Goal: Use online tool/utility: Utilize a website feature to perform a specific function

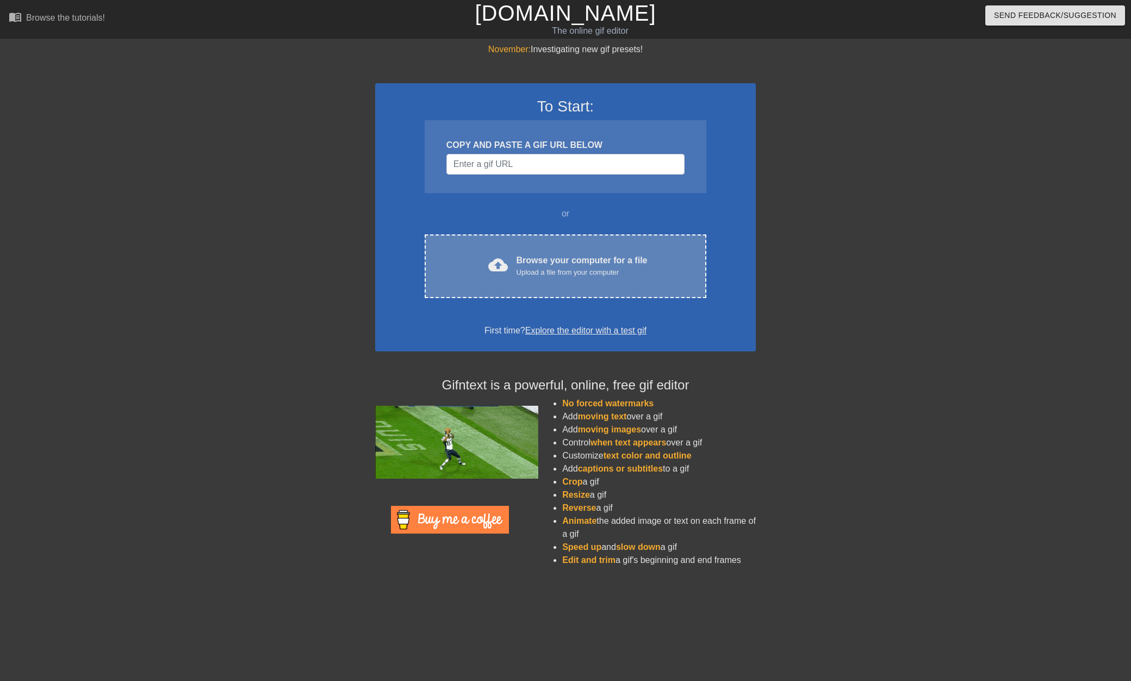
click at [553, 265] on div "Browse your computer for a file Upload a file from your computer" at bounding box center [582, 266] width 131 height 24
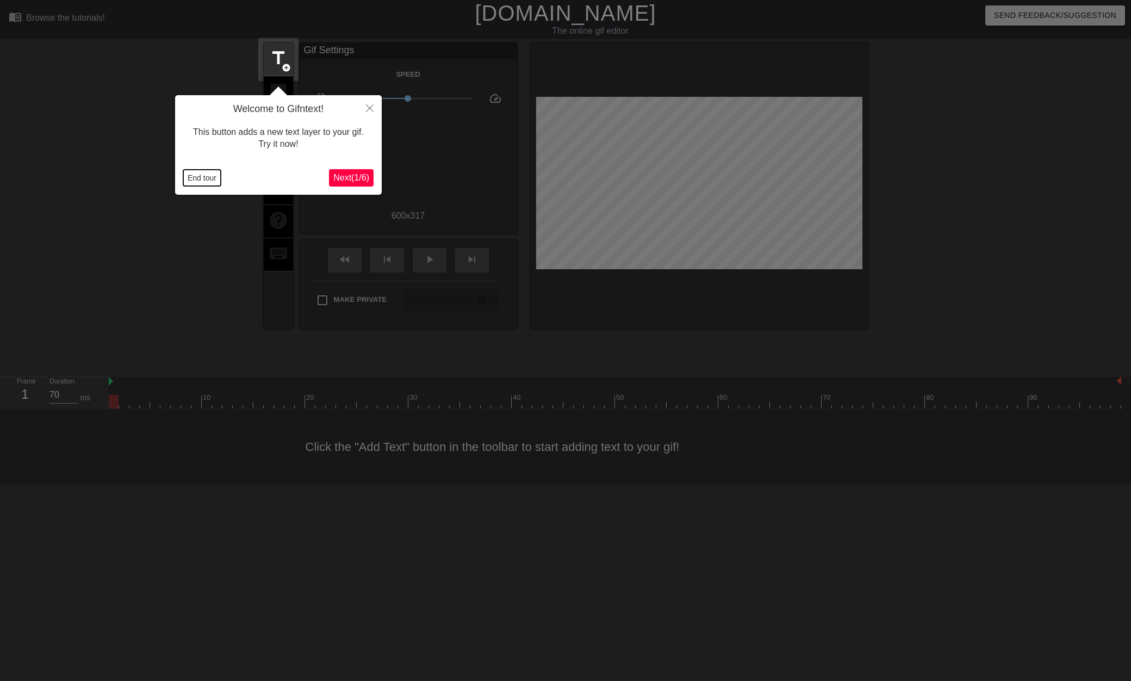
click at [203, 177] on button "End tour" at bounding box center [202, 178] width 38 height 16
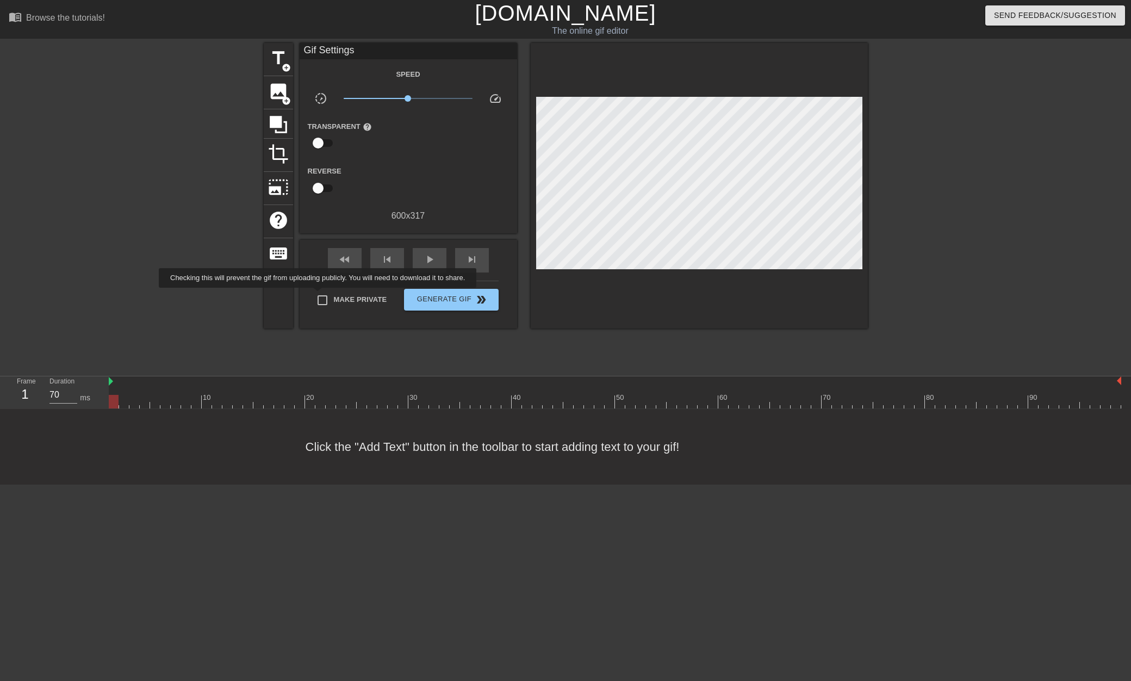
click at [319, 295] on input "Make Private" at bounding box center [322, 300] width 23 height 23
checkbox input "true"
click at [283, 151] on span "crop" at bounding box center [278, 154] width 21 height 21
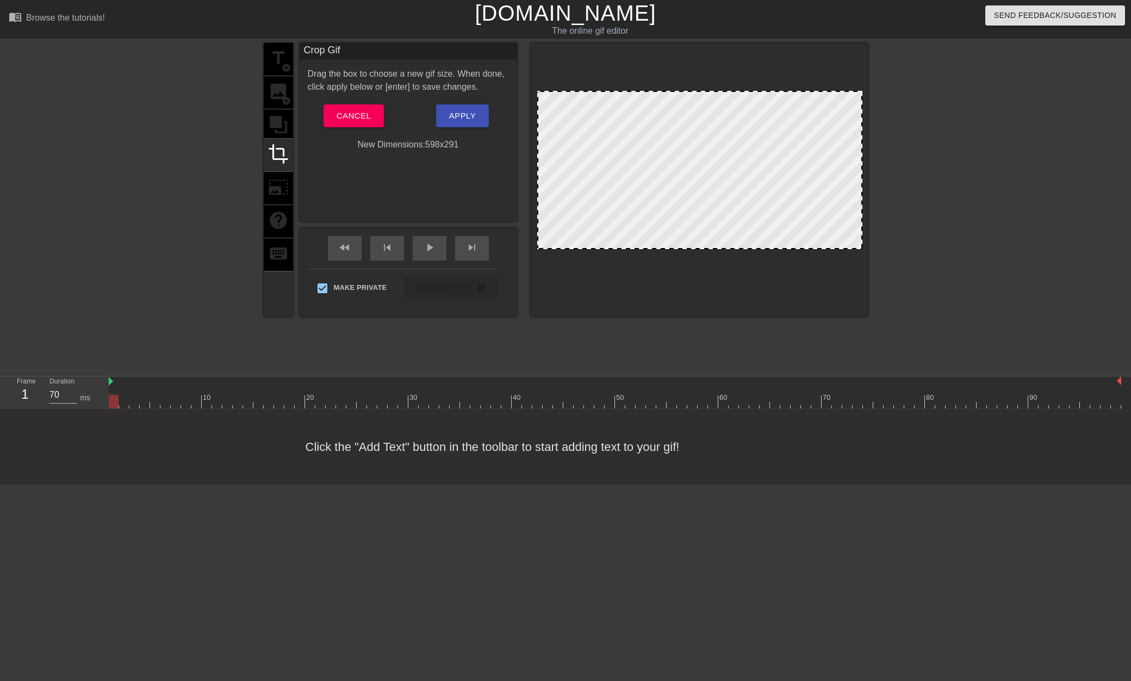
drag, startPoint x: 539, startPoint y: 262, endPoint x: 540, endPoint y: 248, distance: 14.2
click at [540, 248] on div at bounding box center [538, 248] width 11 height 11
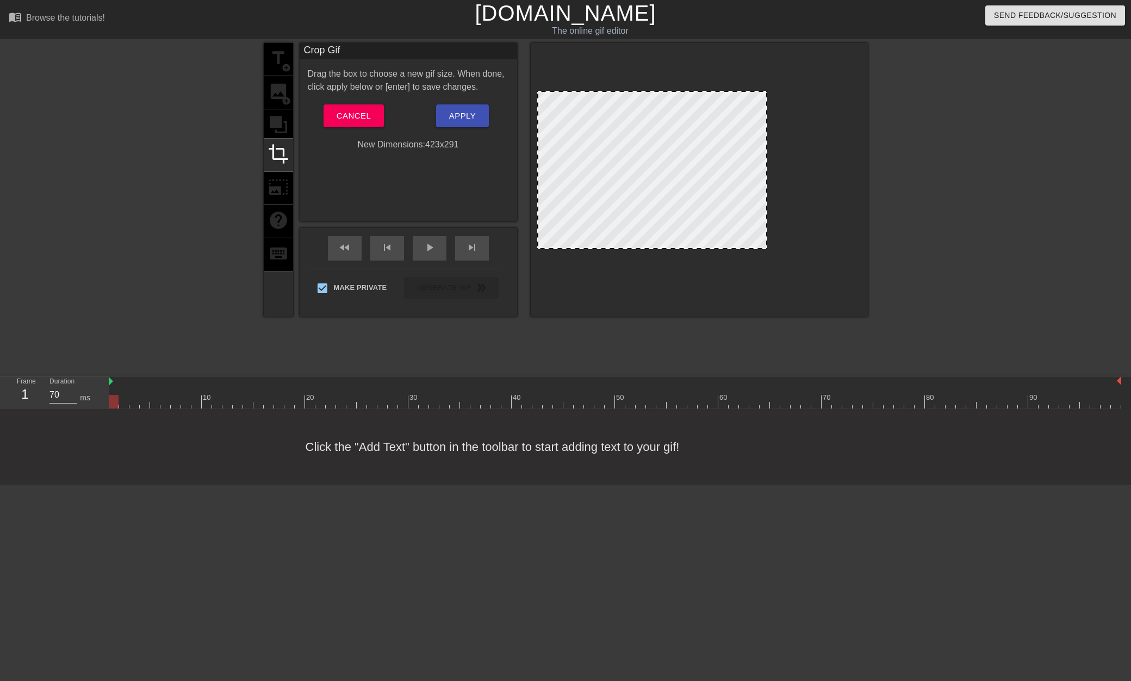
drag, startPoint x: 862, startPoint y: 91, endPoint x: 767, endPoint y: 84, distance: 95.5
click at [767, 84] on div at bounding box center [699, 180] width 337 height 274
click at [421, 249] on div "play_arrow" at bounding box center [430, 248] width 34 height 24
drag, startPoint x: 669, startPoint y: 248, endPoint x: 667, endPoint y: 256, distance: 7.8
click at [667, 256] on div at bounding box center [653, 255] width 228 height 5
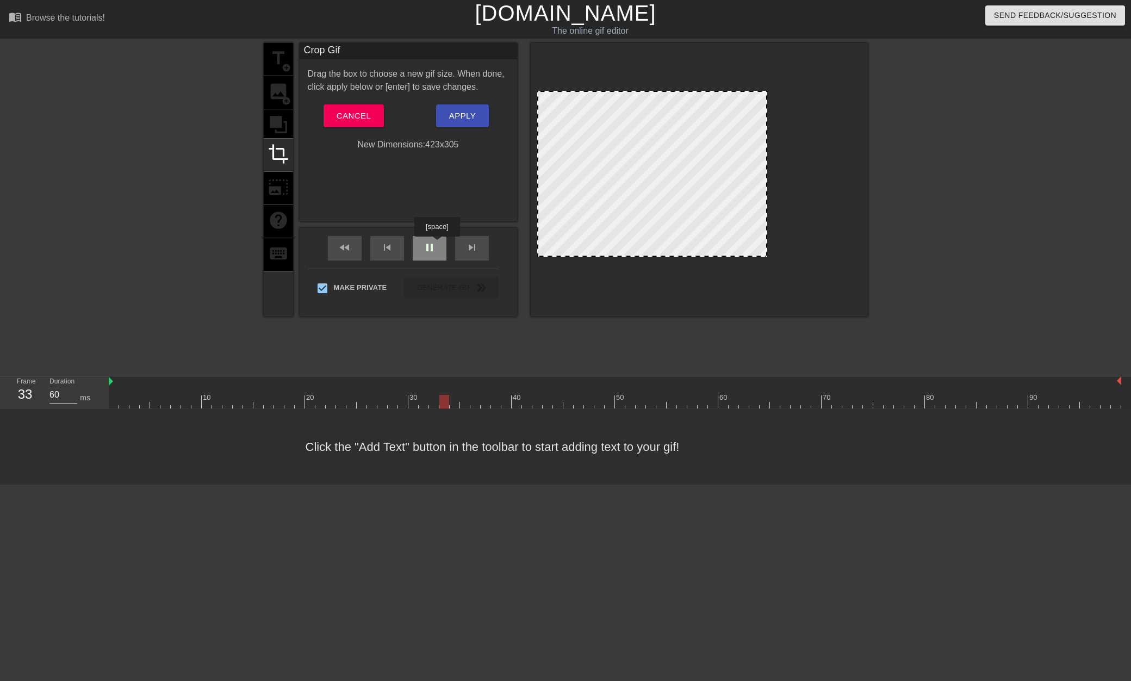
click at [437, 244] on div "pause" at bounding box center [430, 248] width 34 height 24
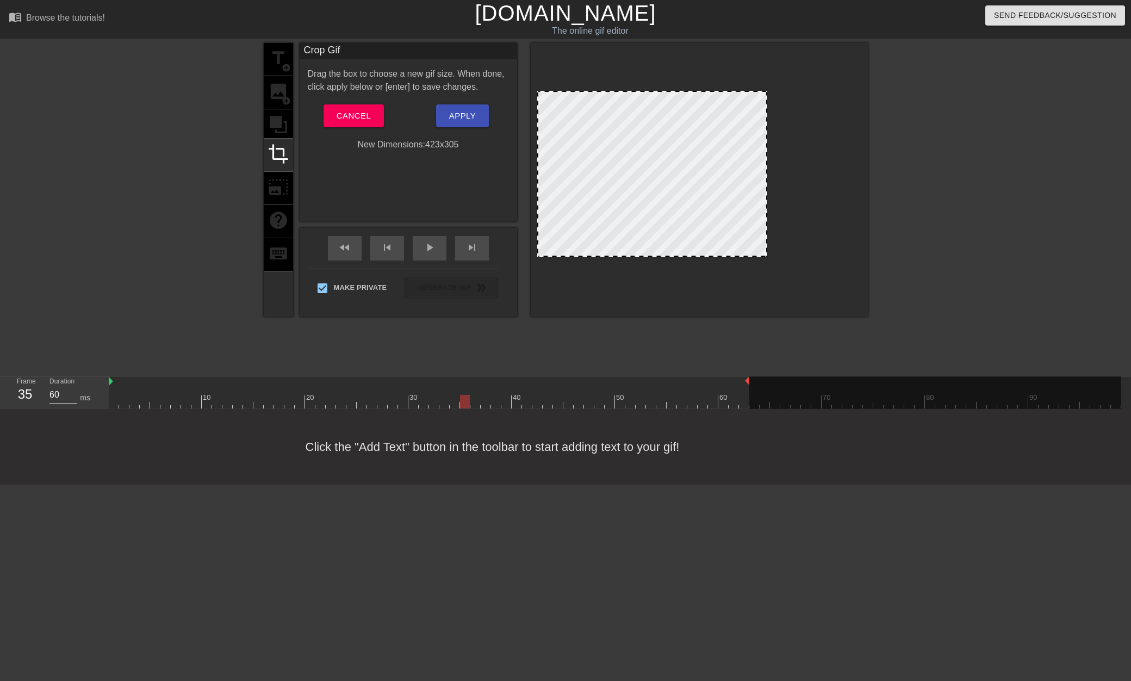
drag, startPoint x: 1121, startPoint y: 381, endPoint x: 746, endPoint y: 381, distance: 374.8
click at [741, 397] on div at bounding box center [615, 402] width 1013 height 14
drag, startPoint x: 754, startPoint y: 382, endPoint x: 912, endPoint y: 383, distance: 157.2
drag, startPoint x: 798, startPoint y: 408, endPoint x: 898, endPoint y: 412, distance: 100.2
click at [898, 412] on div "menu_book Browse the tutorials! [DOMAIN_NAME] The online gif editor Send Feedba…" at bounding box center [565, 242] width 1131 height 485
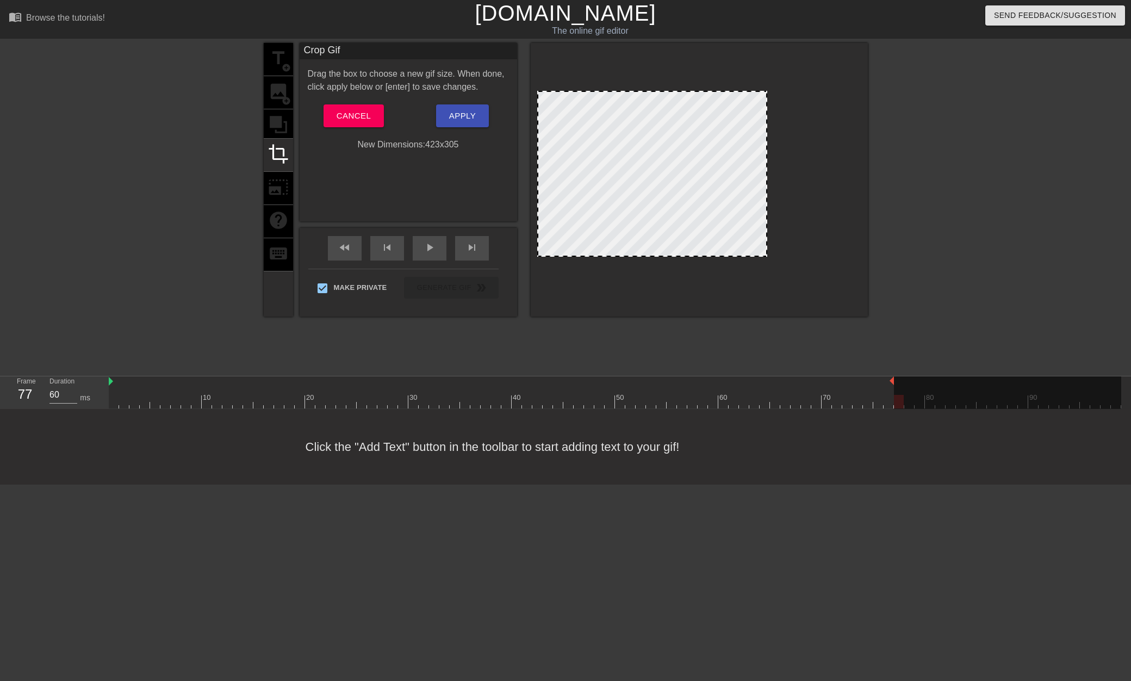
drag, startPoint x: 914, startPoint y: 381, endPoint x: 895, endPoint y: 382, distance: 19.1
click at [895, 382] on div "10 20 30 40 50 60 70 80 90" at bounding box center [615, 392] width 1013 height 32
drag, startPoint x: 889, startPoint y: 395, endPoint x: 849, endPoint y: 400, distance: 39.9
click at [849, 400] on div at bounding box center [615, 402] width 1013 height 14
drag, startPoint x: 413, startPoint y: 413, endPoint x: 407, endPoint y: 410, distance: 6.1
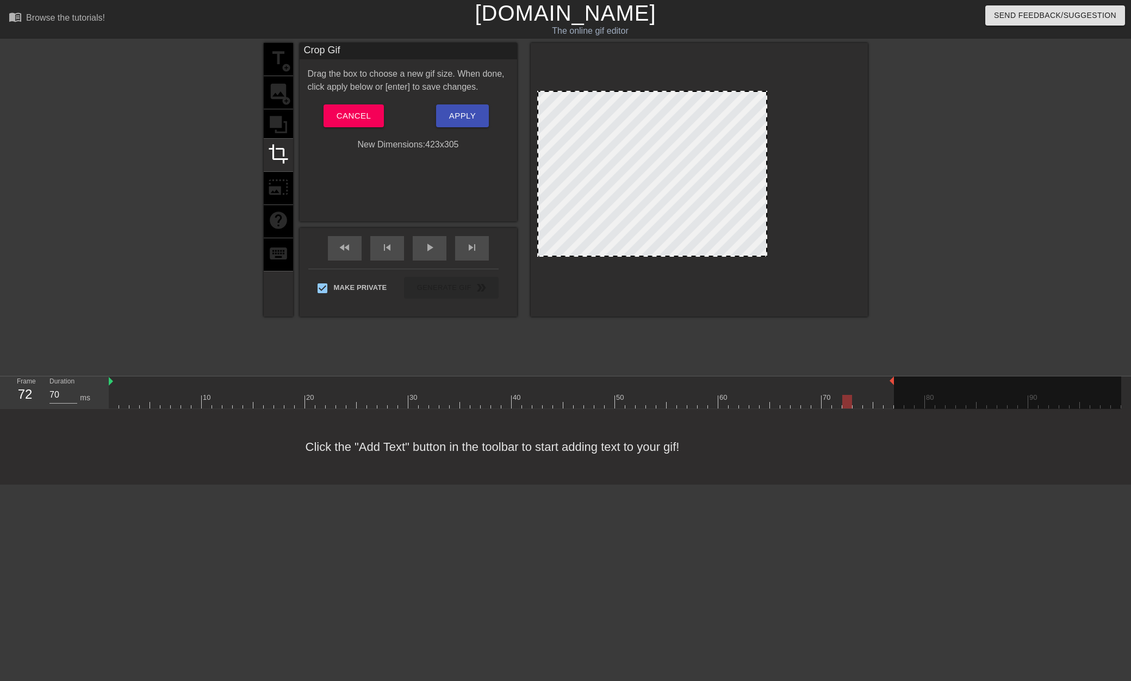
click at [407, 410] on div "Click the "Add Text" button in the toolbar to start adding text to your gif!" at bounding box center [565, 447] width 1131 height 76
drag, startPoint x: 433, startPoint y: 394, endPoint x: 212, endPoint y: 391, distance: 220.9
click at [212, 391] on div "10 20 30 40 50 60 70 80 90" at bounding box center [615, 395] width 1013 height 17
drag, startPoint x: 110, startPoint y: 382, endPoint x: 216, endPoint y: 378, distance: 105.6
click at [454, 120] on span "Apply" at bounding box center [462, 116] width 27 height 14
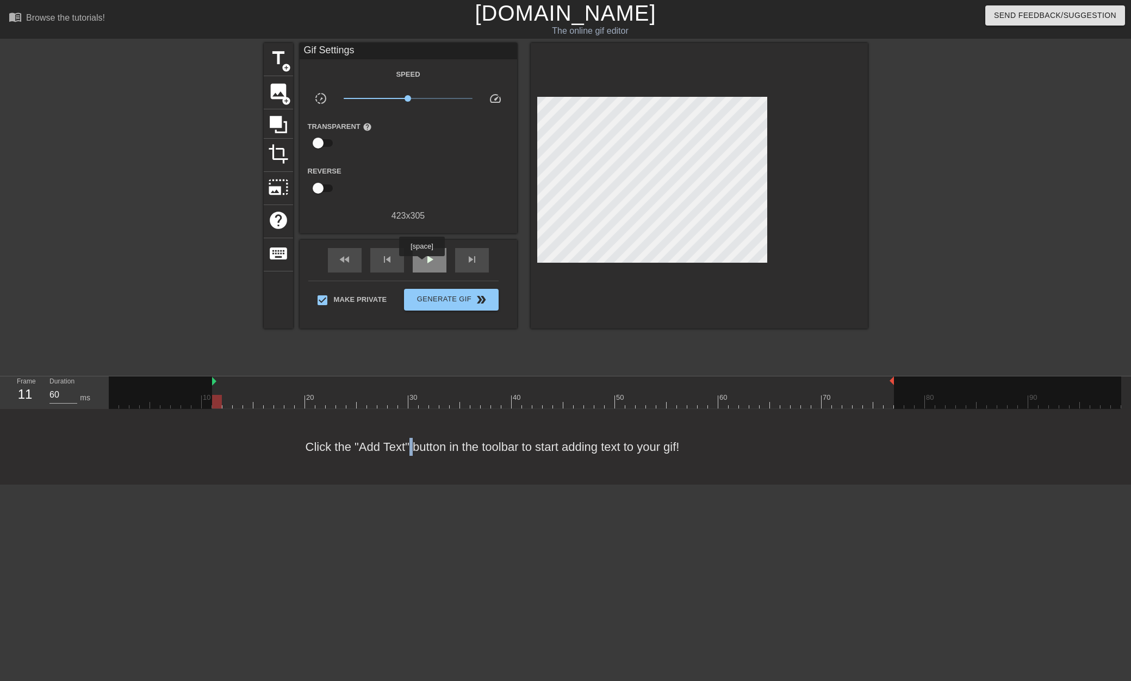
click at [424, 260] on span "play_arrow" at bounding box center [429, 259] width 13 height 13
click at [432, 257] on span "pause" at bounding box center [429, 259] width 13 height 13
type input "60"
drag, startPoint x: 317, startPoint y: 399, endPoint x: 217, endPoint y: 398, distance: 100.1
click at [217, 398] on div at bounding box center [217, 402] width 10 height 14
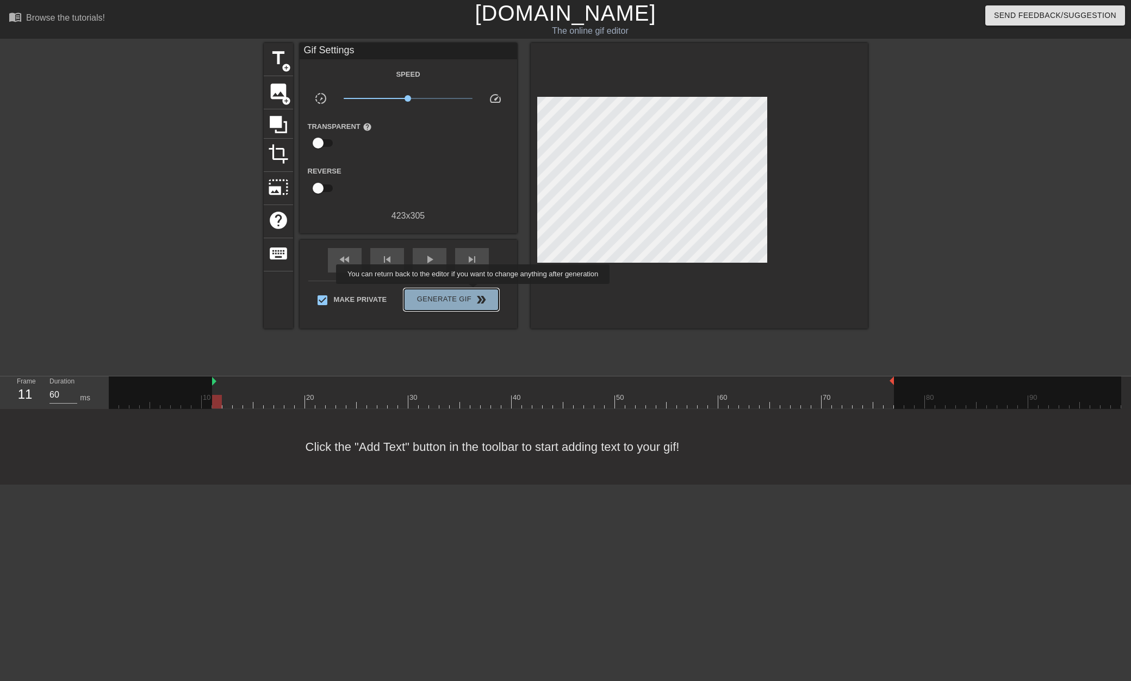
click at [474, 293] on span "Generate Gif double_arrow" at bounding box center [451, 299] width 85 height 13
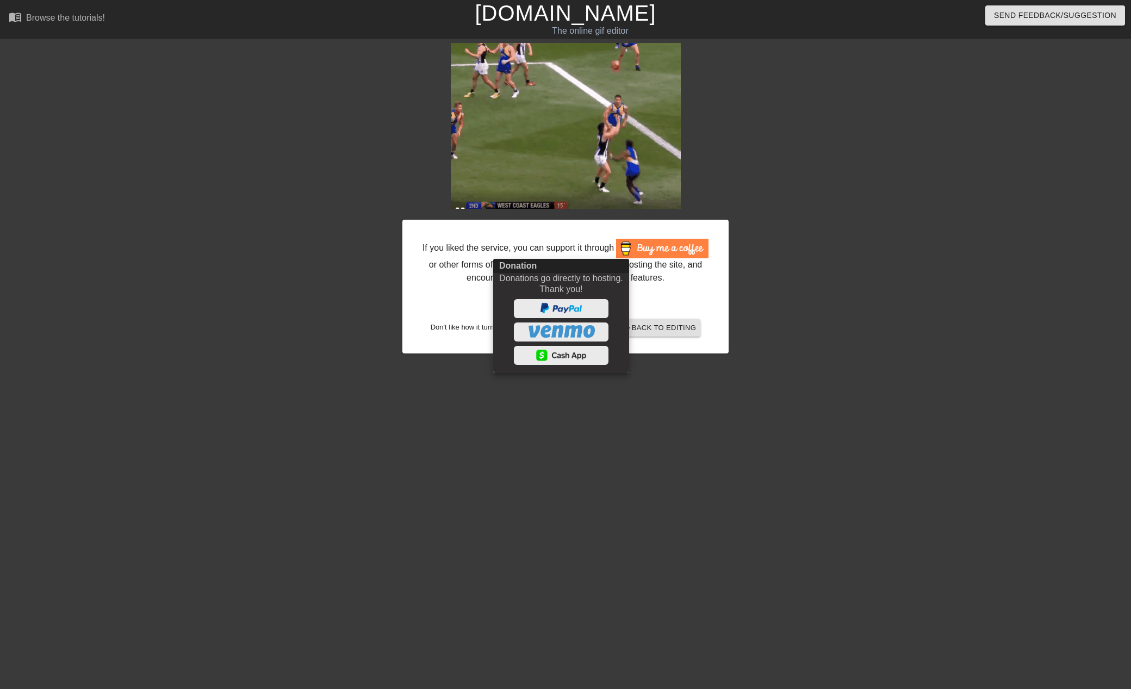
drag, startPoint x: 861, startPoint y: 152, endPoint x: 808, endPoint y: 74, distance: 94.0
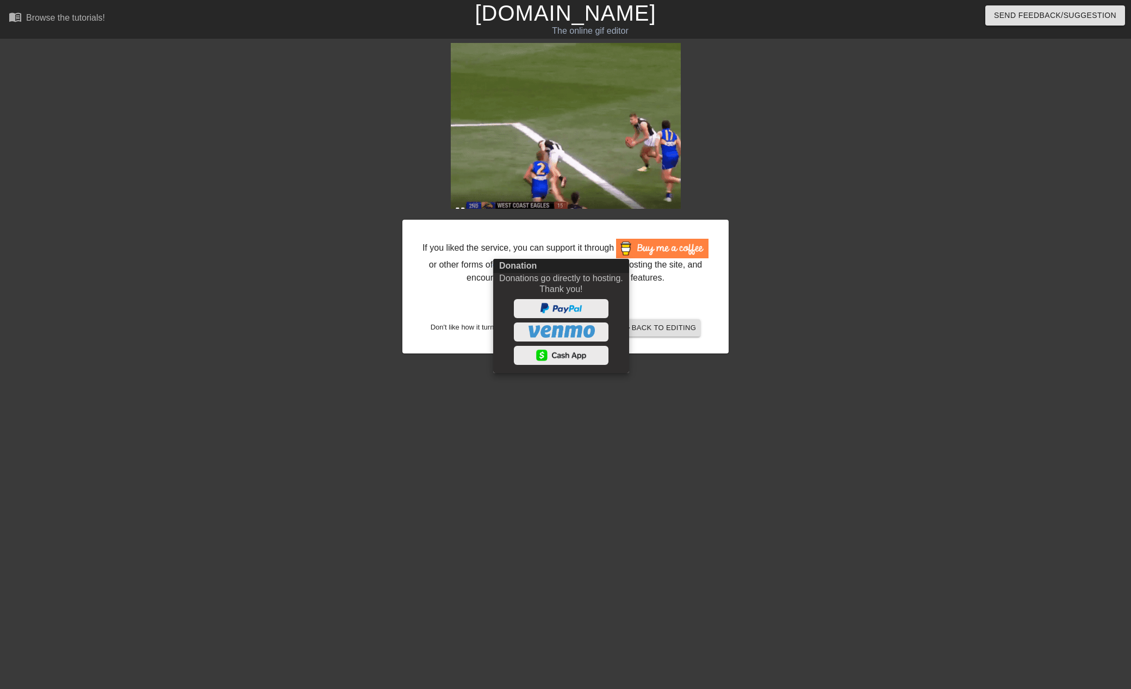
click at [861, 152] on div at bounding box center [565, 344] width 1131 height 689
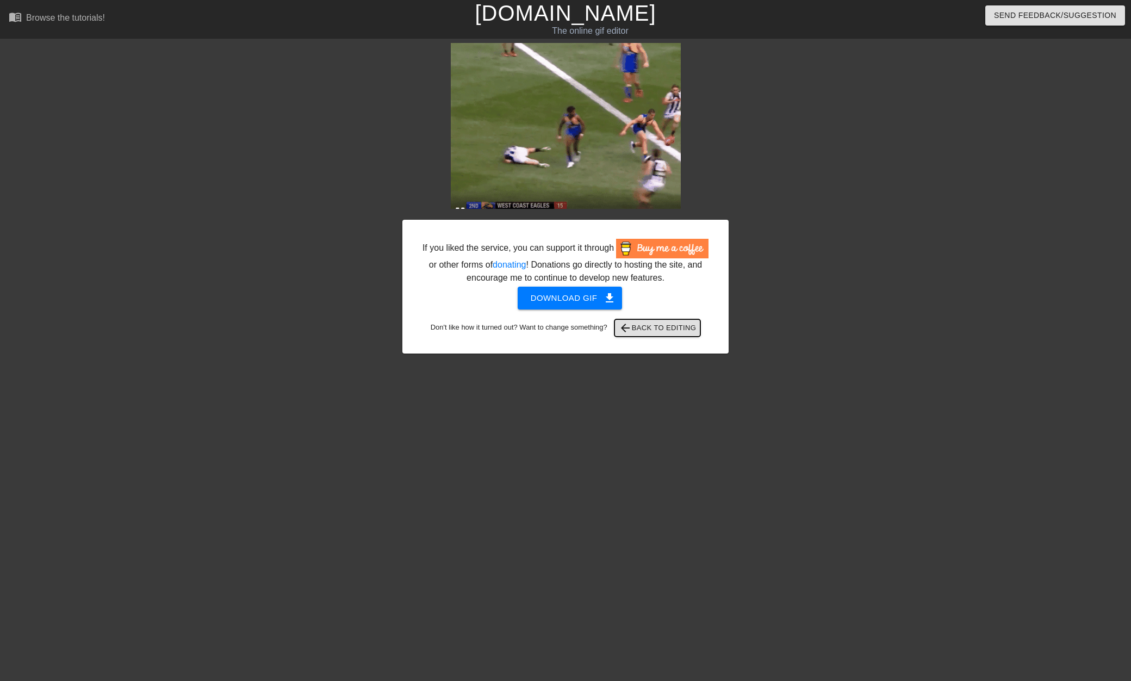
click at [692, 325] on span "arrow_back Back to Editing" at bounding box center [658, 327] width 78 height 13
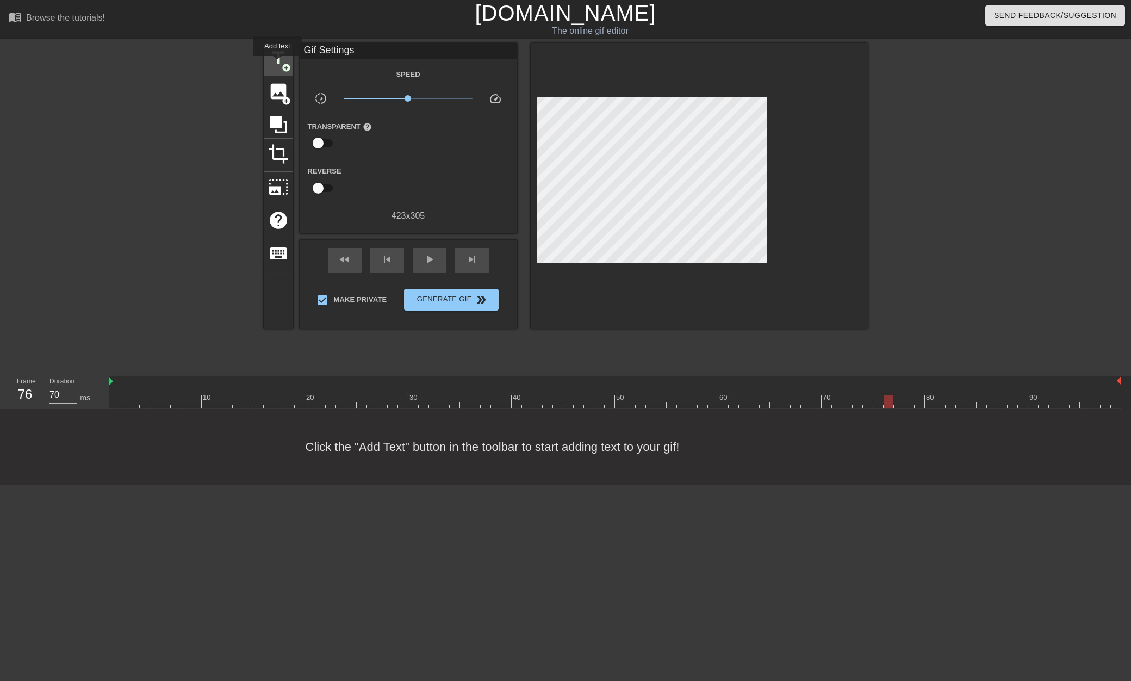
click at [277, 63] on span "title" at bounding box center [278, 58] width 21 height 21
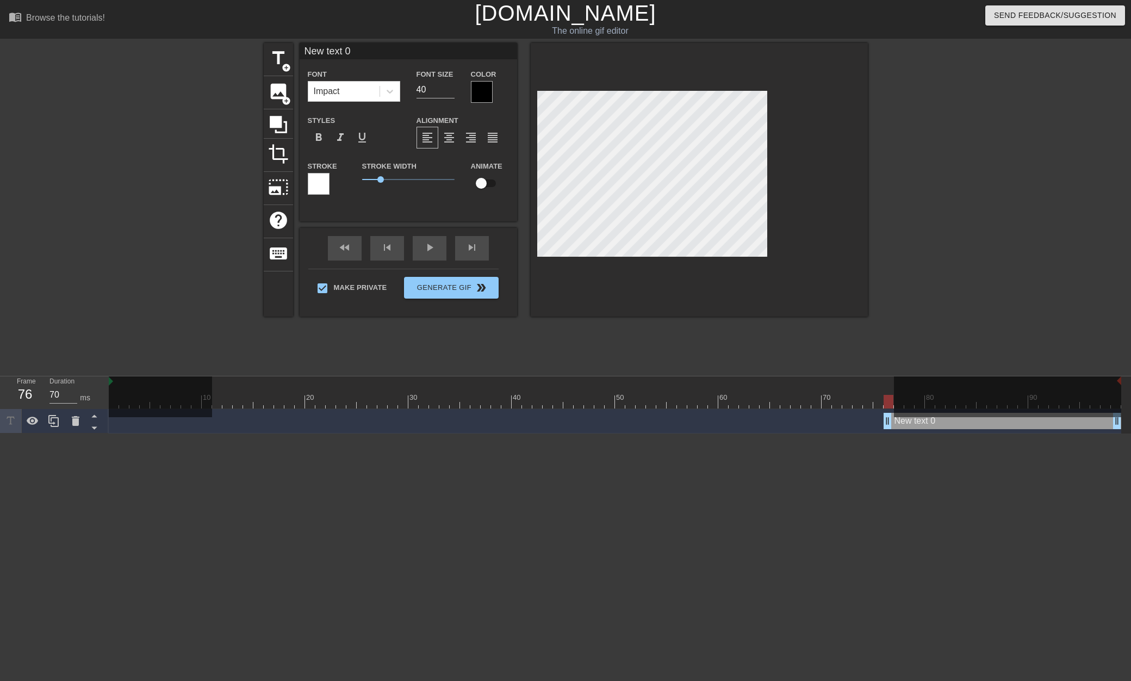
drag, startPoint x: 336, startPoint y: 54, endPoint x: 202, endPoint y: 59, distance: 133.4
click at [215, 56] on div "title add_circle image add_circle crop photo_size_select_large help keyboard Ne…" at bounding box center [565, 206] width 1131 height 326
type input "NICE"
click at [475, 94] on div at bounding box center [482, 92] width 22 height 22
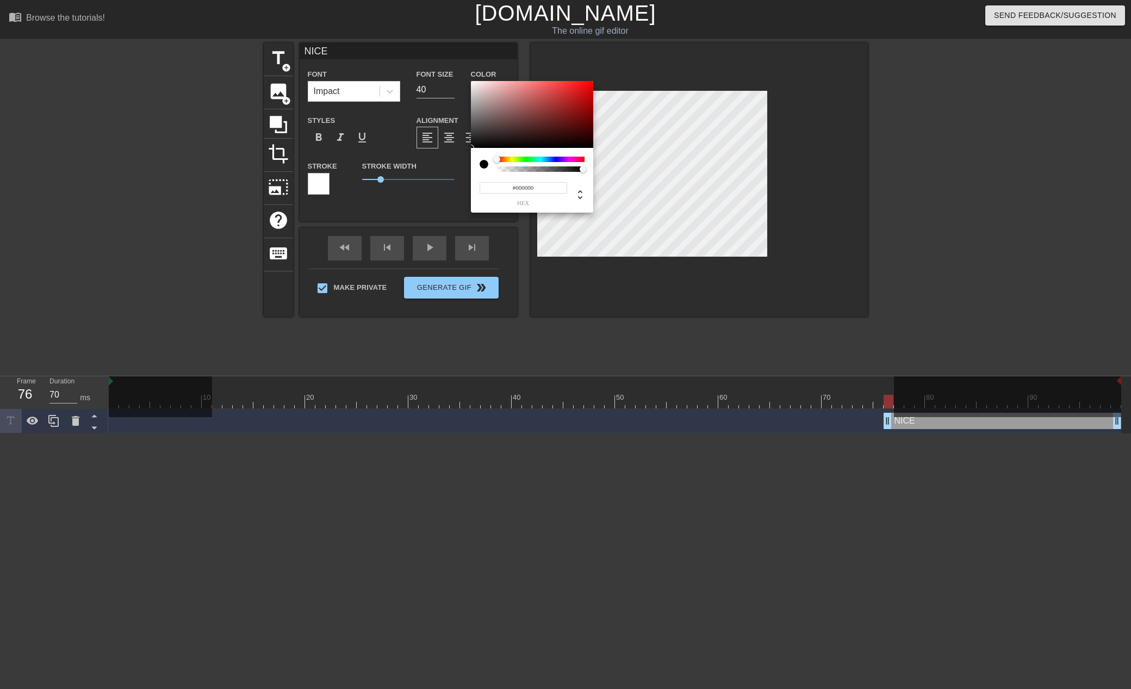
type input "0"
drag, startPoint x: 570, startPoint y: 170, endPoint x: 436, endPoint y: 175, distance: 133.9
click at [442, 174] on div "0 r 0 g 0 b 0 a" at bounding box center [565, 344] width 1131 height 689
type input "1"
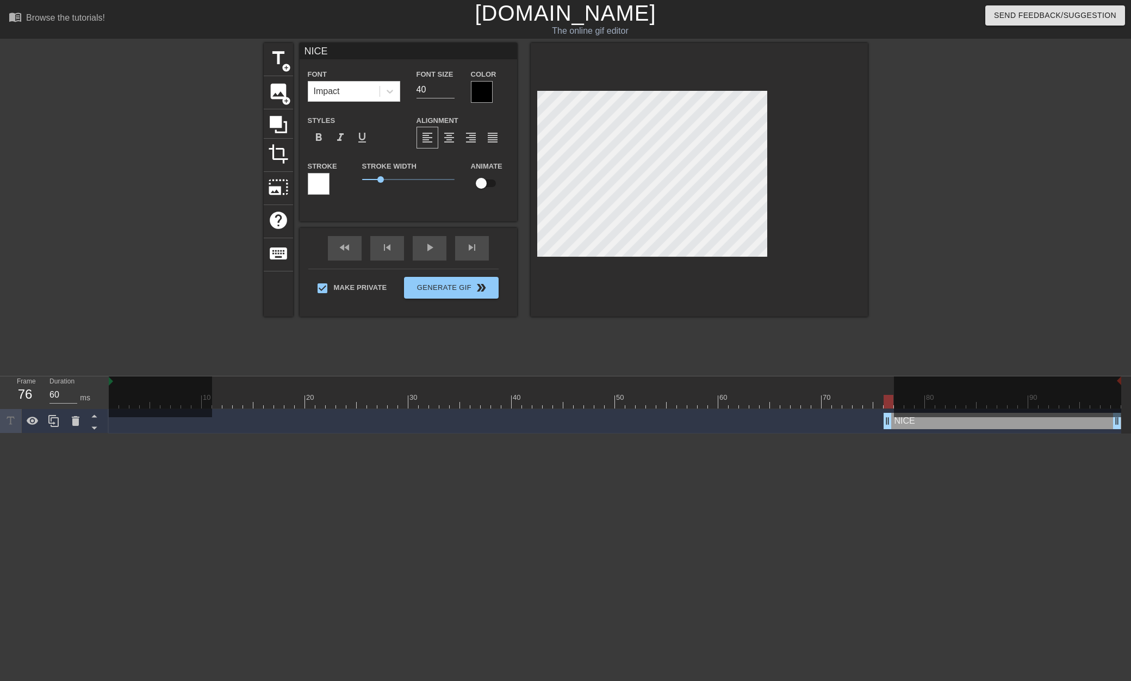
click at [219, 394] on div at bounding box center [217, 394] width 10 height 14
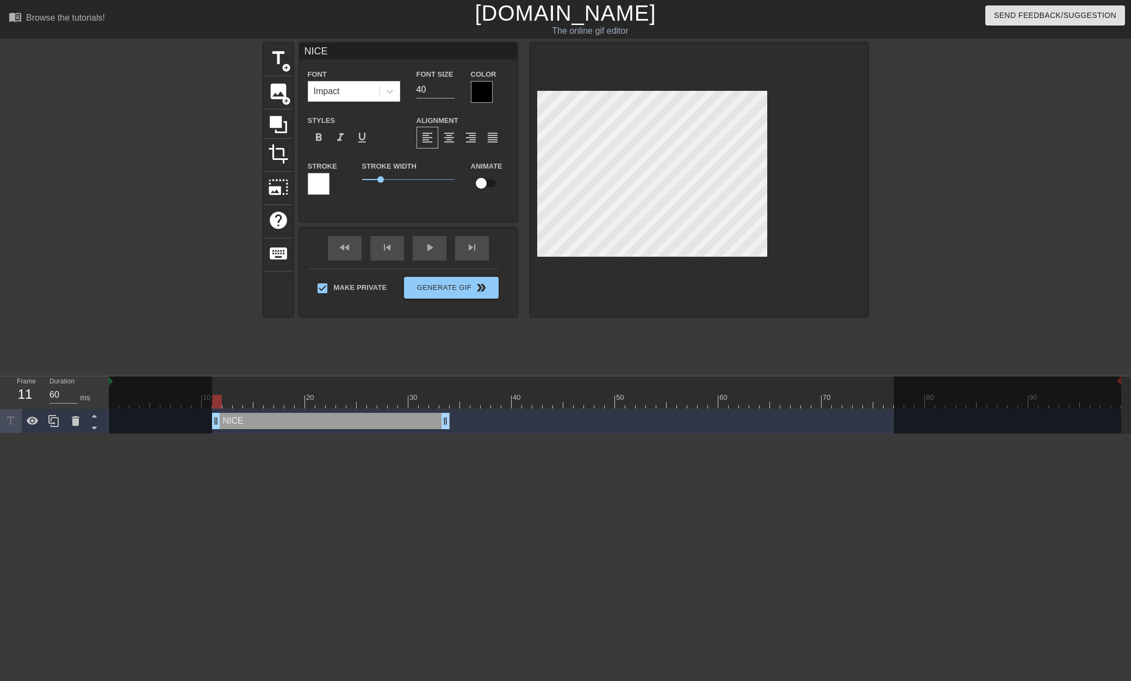
drag, startPoint x: 894, startPoint y: 419, endPoint x: 221, endPoint y: 418, distance: 672.4
click at [221, 418] on div "NICE drag_handle drag_handle" at bounding box center [331, 421] width 238 height 16
type input "70"
drag, startPoint x: 449, startPoint y: 426, endPoint x: 572, endPoint y: 419, distance: 123.7
click at [582, 403] on div at bounding box center [615, 402] width 1013 height 14
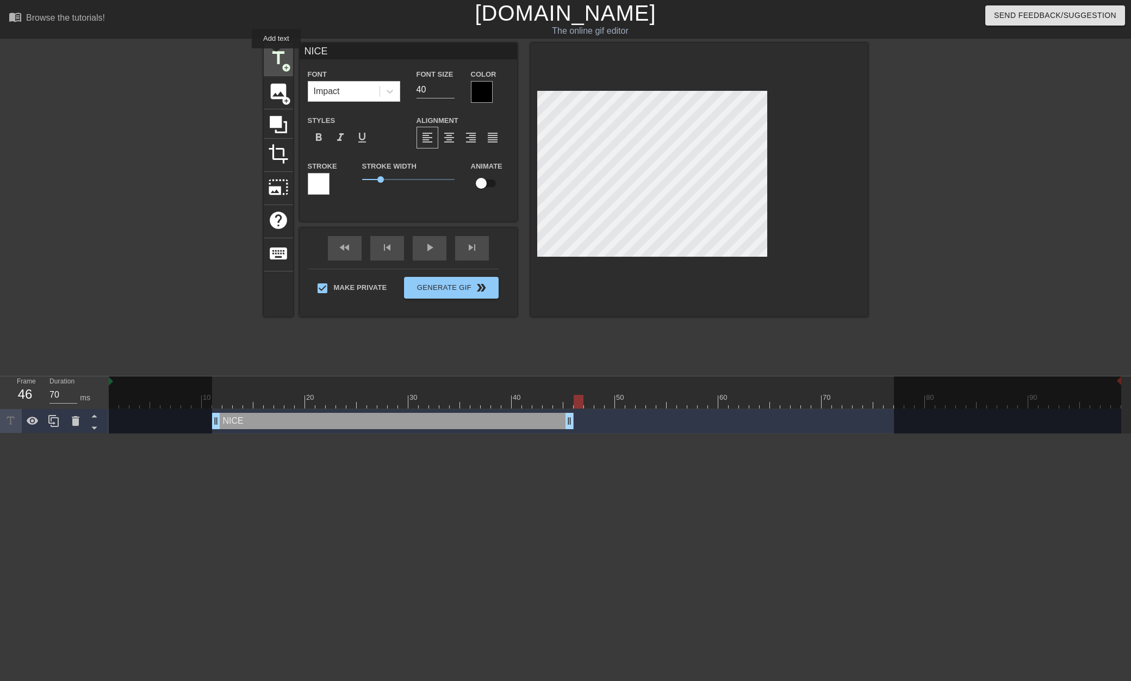
click at [276, 56] on span "title" at bounding box center [278, 58] width 21 height 21
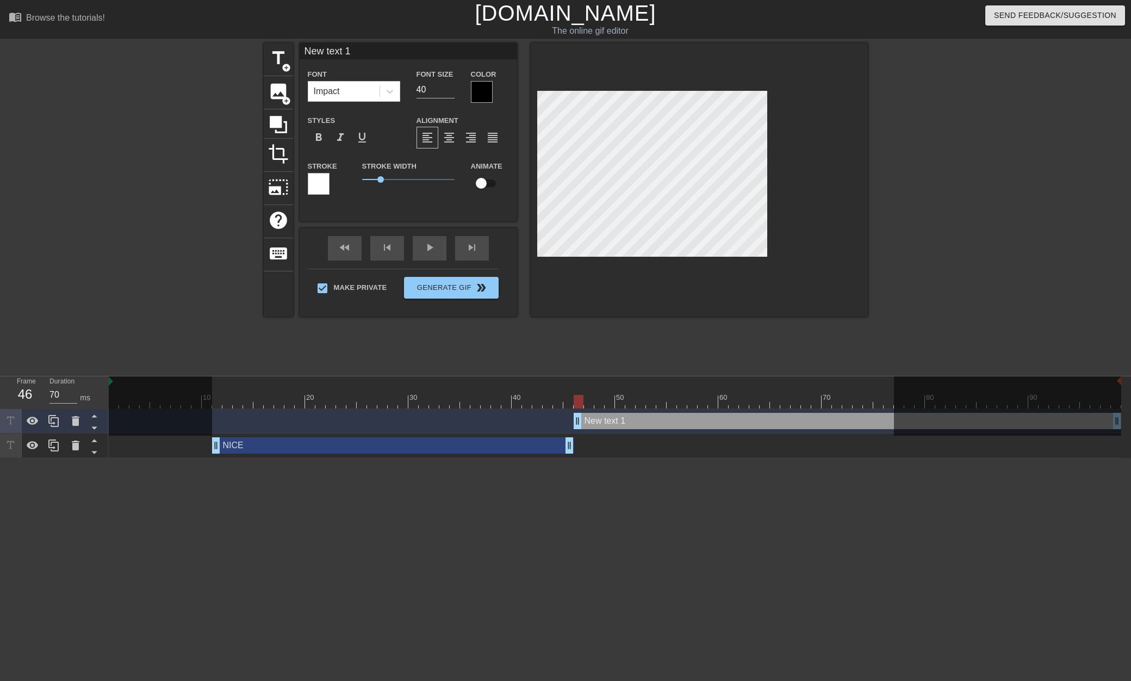
drag, startPoint x: 324, startPoint y: 49, endPoint x: 181, endPoint y: 50, distance: 143.1
click at [175, 47] on div "title add_circle image add_circle crop photo_size_select_large help keyboard Ne…" at bounding box center [565, 206] width 1131 height 326
type input "HANDBALL"
click at [220, 400] on div at bounding box center [615, 402] width 1013 height 14
click at [422, 242] on div "fast_rewind skip_previous play_arrow skip_next" at bounding box center [408, 248] width 177 height 41
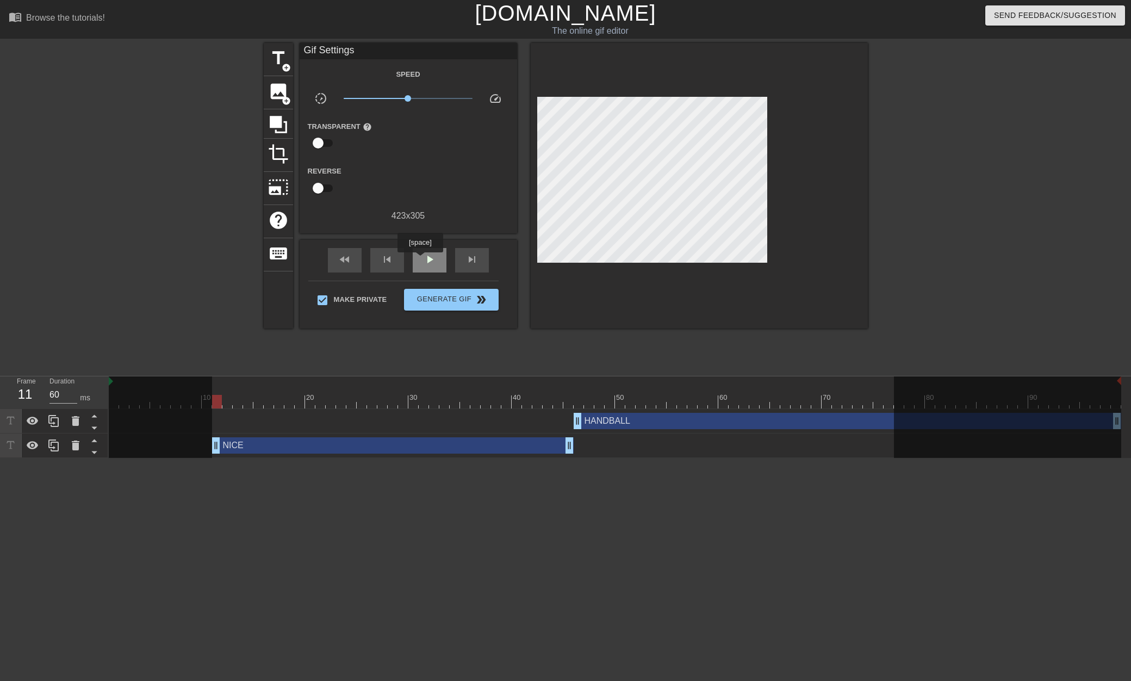
click at [420, 260] on div "play_arrow" at bounding box center [430, 260] width 34 height 24
type input "60"
click at [445, 294] on span "Generate Gif double_arrow" at bounding box center [451, 299] width 85 height 13
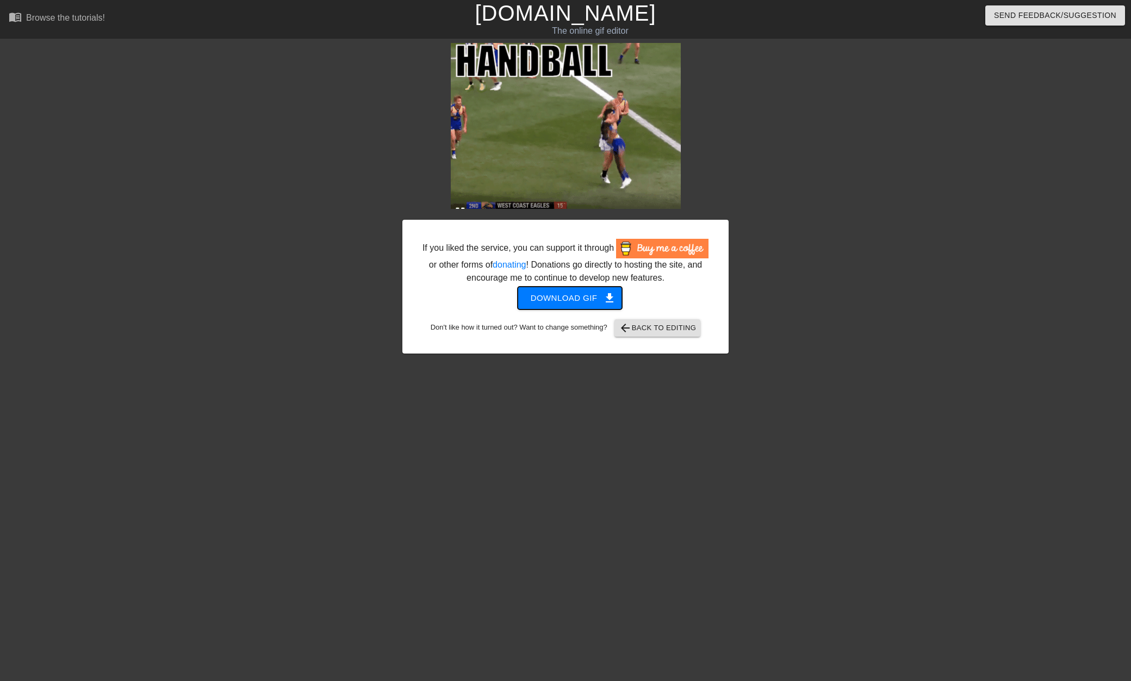
click at [588, 300] on span "Download gif get_app" at bounding box center [570, 298] width 79 height 14
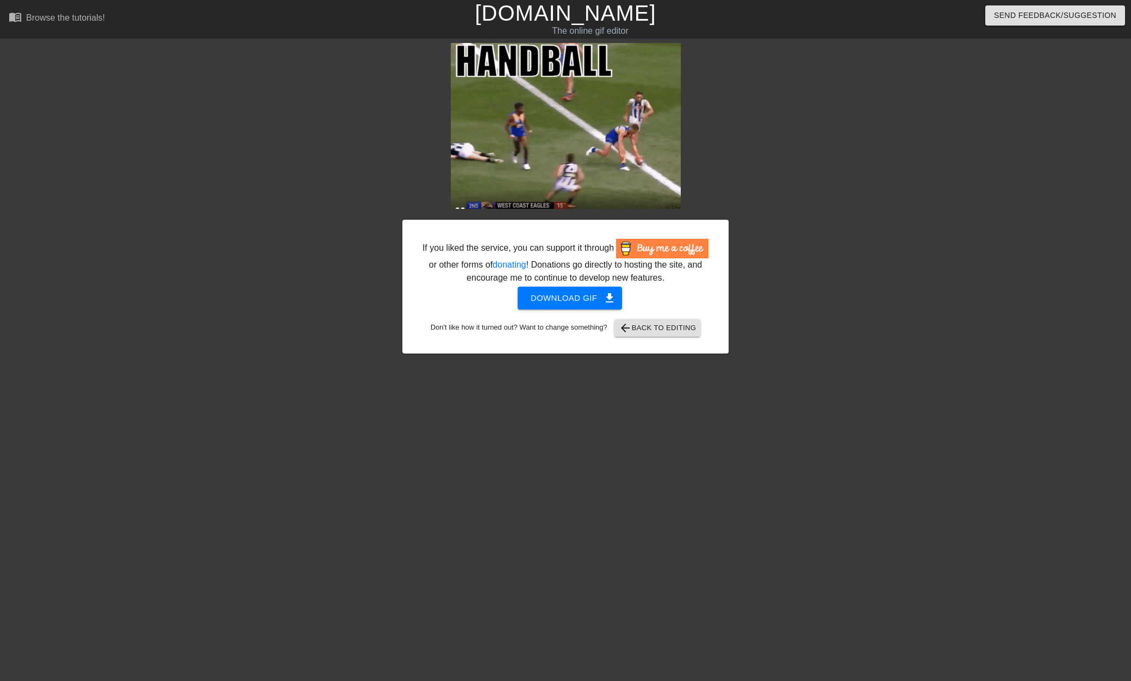
drag, startPoint x: 932, startPoint y: 397, endPoint x: 682, endPoint y: 21, distance: 451.1
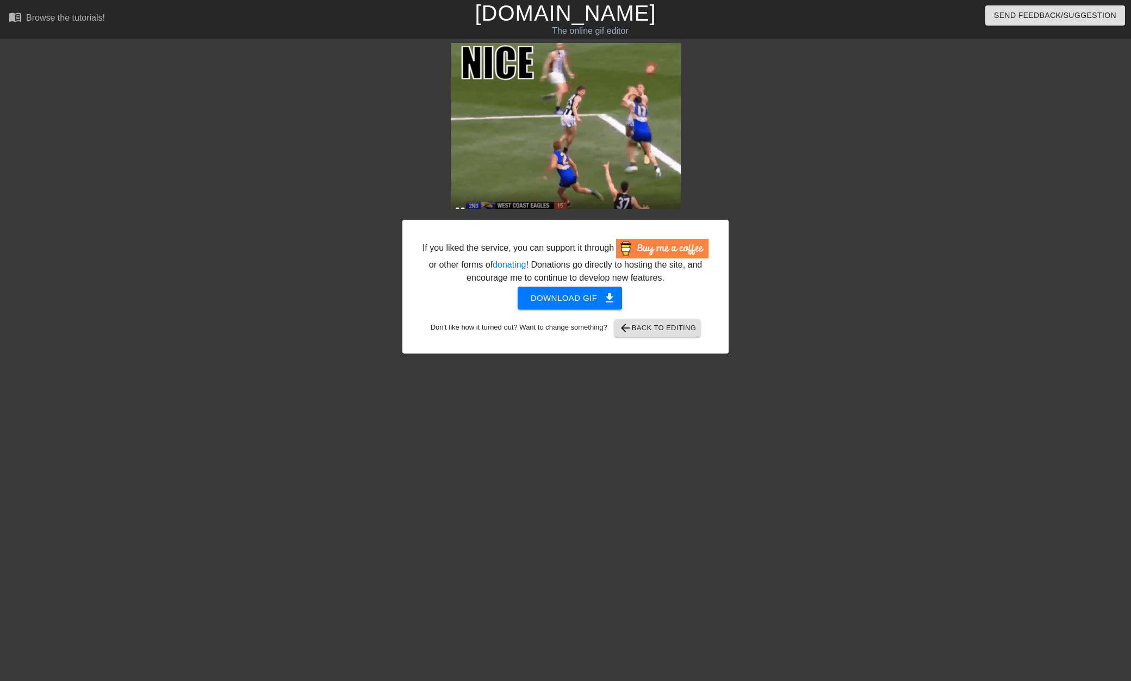
click at [926, 374] on html "menu_book Browse the tutorials! [DOMAIN_NAME] The online gif editor Send Feedba…" at bounding box center [565, 187] width 1131 height 374
